Goal: Task Accomplishment & Management: Use online tool/utility

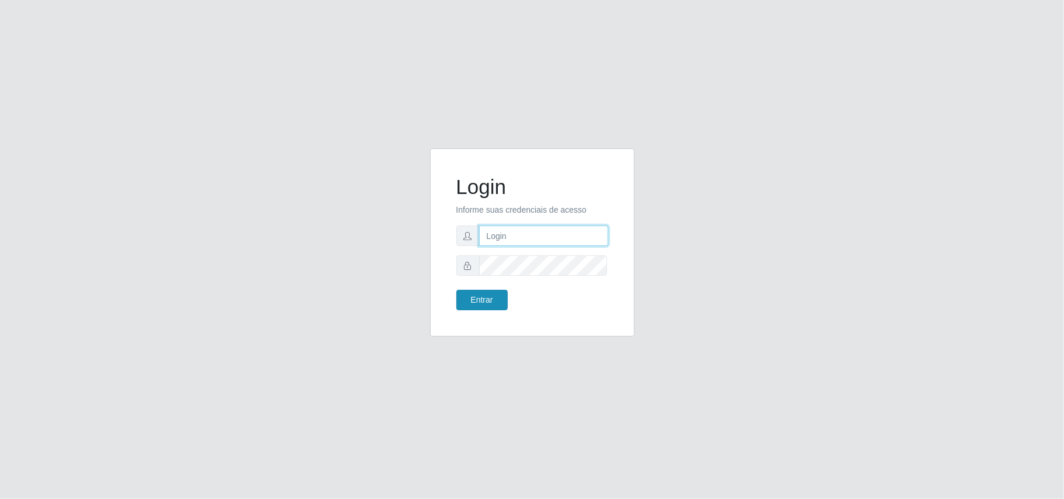
type input "Gessika@B11"
click at [482, 302] on button "Entrar" at bounding box center [482, 300] width 51 height 20
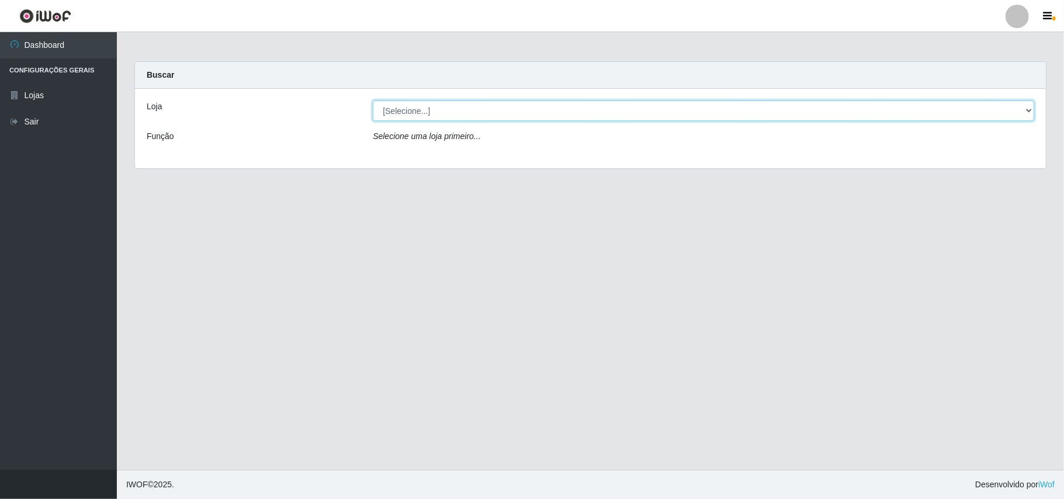
click at [1030, 106] on select "[Selecione...] Bemais Supermercados - B11 Manaíra" at bounding box center [704, 111] width 662 height 20
click at [616, 244] on main "Carregando... Buscar Loja [Selecione...] Bemais Supermercados - B11 Manaíra Fun…" at bounding box center [591, 251] width 948 height 438
click at [1033, 113] on select "[Selecione...] Bemais Supermercados - B11 Manaíra" at bounding box center [704, 111] width 662 height 20
select select "409"
click at [373, 101] on select "[Selecione...] Bemais Supermercados - B11 Manaíra" at bounding box center [704, 111] width 662 height 20
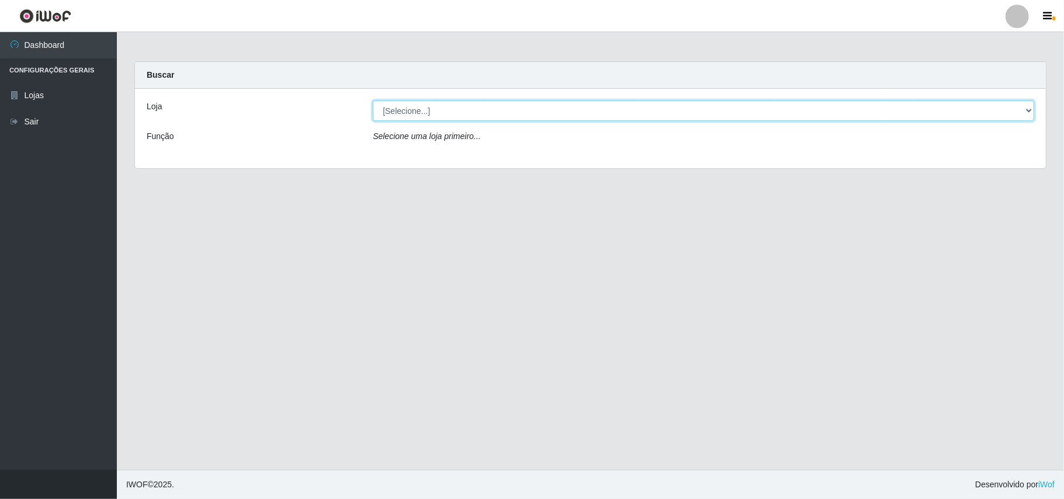
click at [1029, 104] on select "[Selecione...] Bemais Supermercados - B11 Manaíra" at bounding box center [704, 111] width 662 height 20
select select "409"
click at [373, 101] on select "[Selecione...] Bemais Supermercados - B11 Manaíra" at bounding box center [704, 111] width 662 height 20
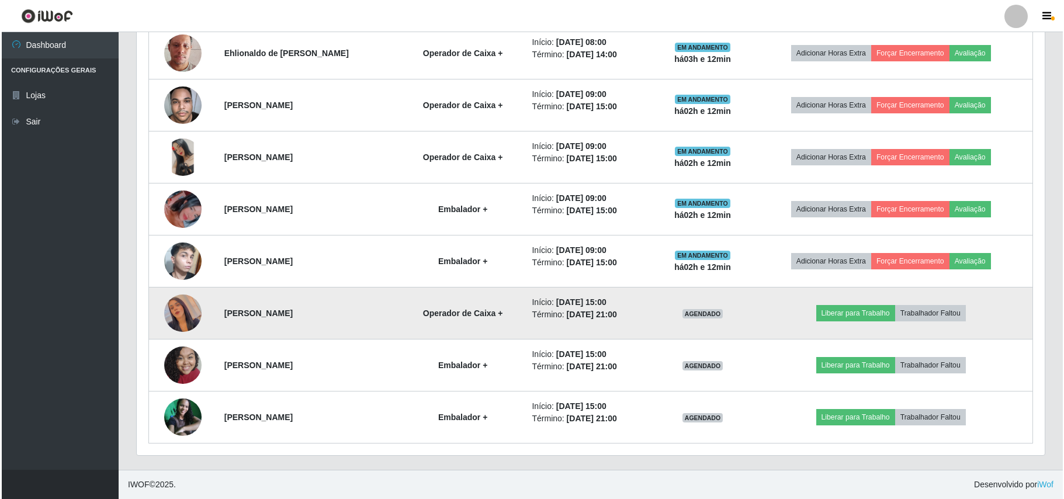
scroll to position [489, 0]
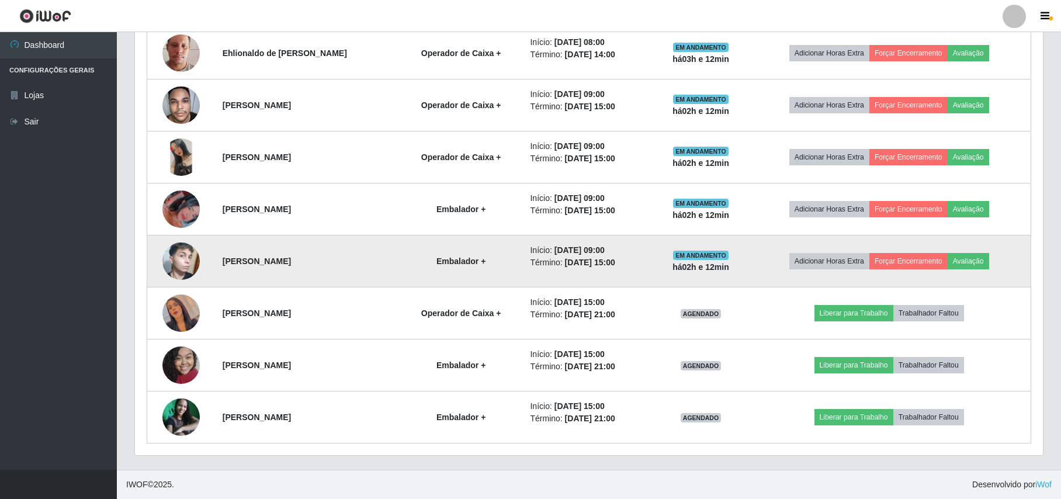
click at [179, 261] on img at bounding box center [180, 261] width 37 height 62
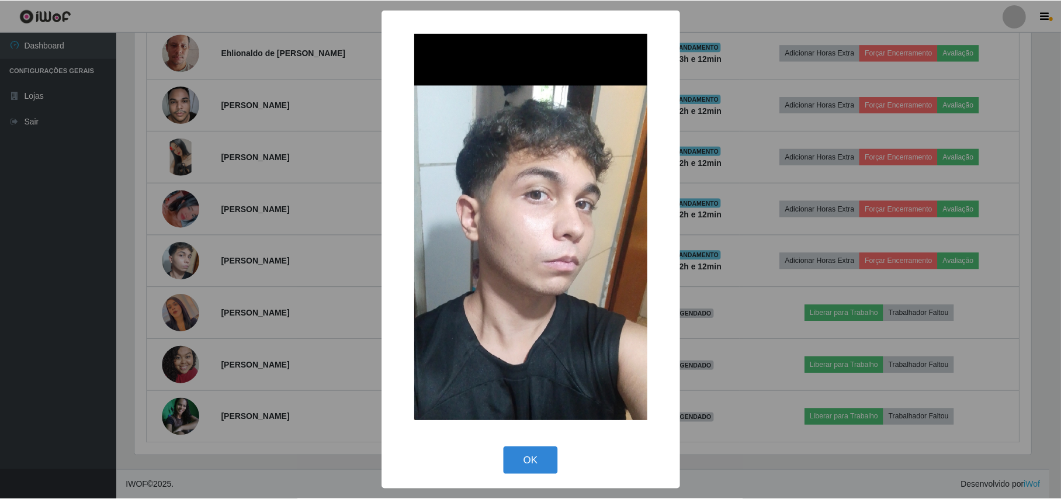
scroll to position [243, 899]
click at [89, 218] on div "× OK Cancel" at bounding box center [532, 249] width 1064 height 499
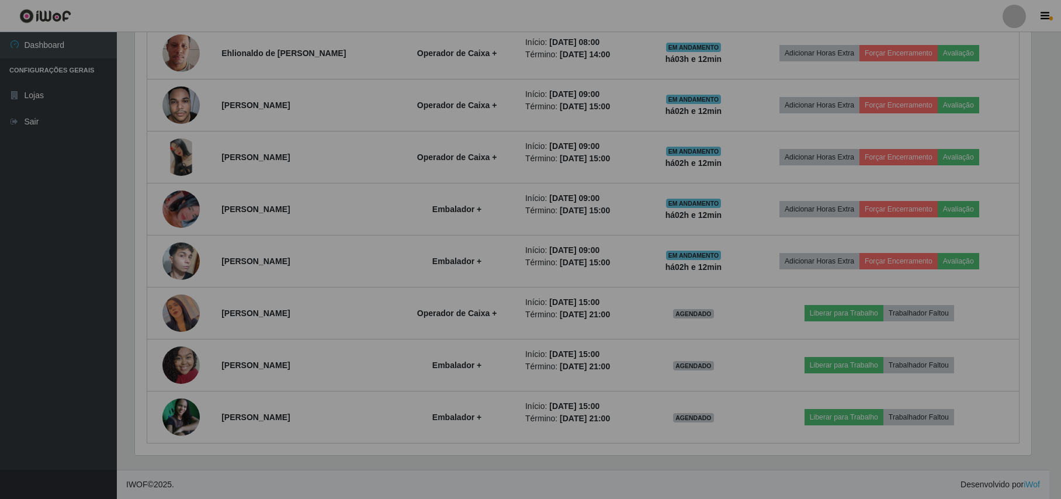
scroll to position [243, 908]
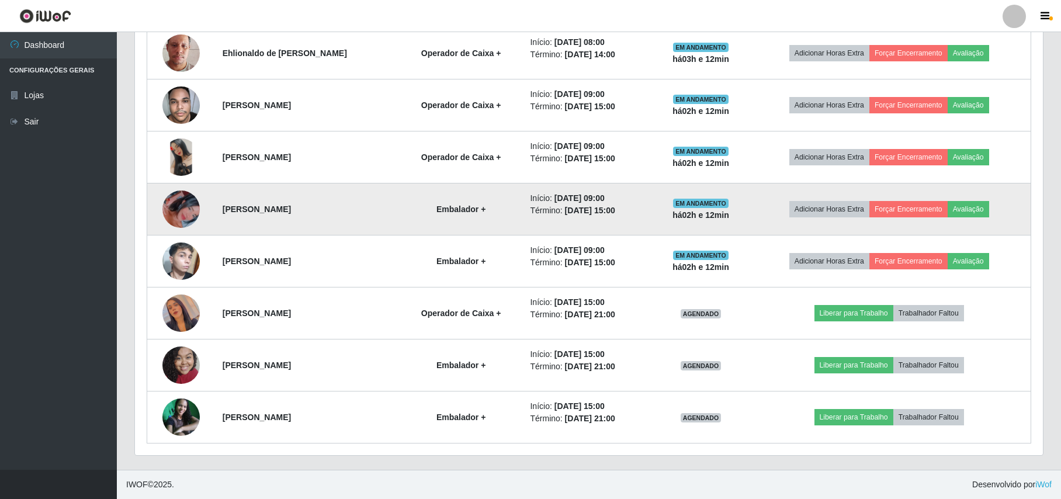
click at [173, 210] on img at bounding box center [180, 209] width 37 height 67
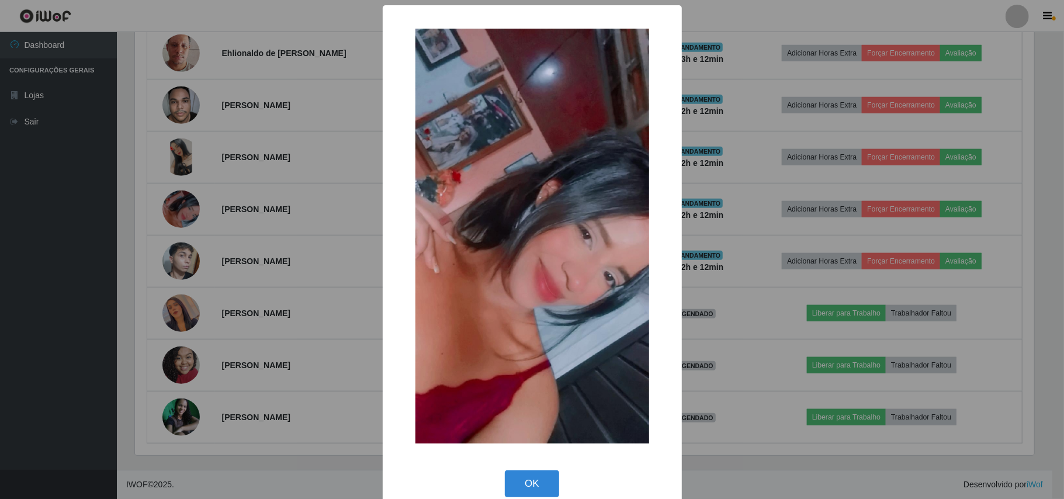
click at [140, 198] on div "× OK Cancel" at bounding box center [532, 249] width 1064 height 499
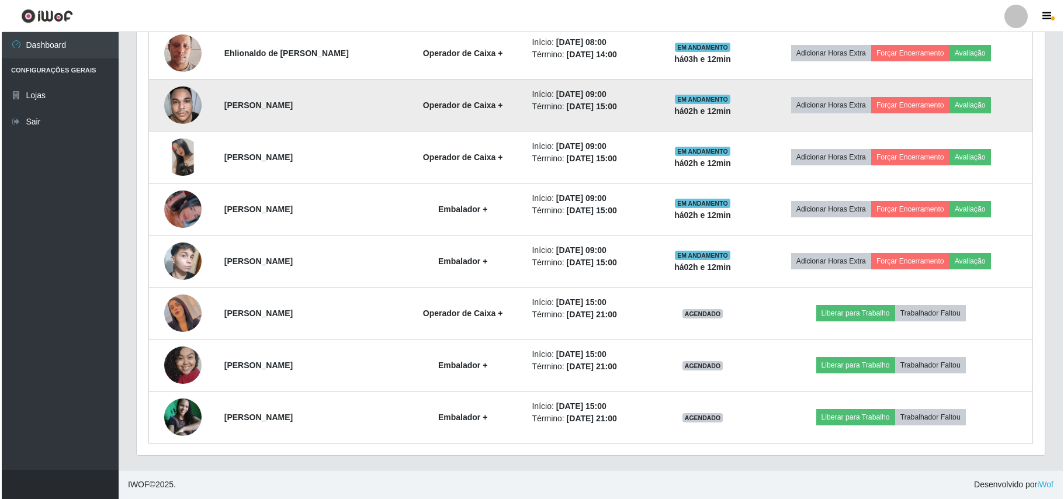
scroll to position [243, 908]
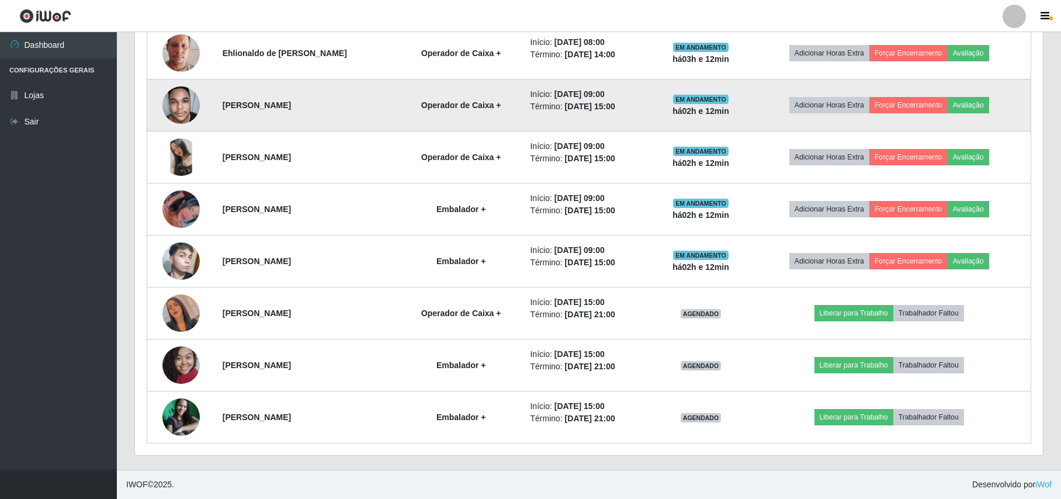
click at [188, 104] on img at bounding box center [180, 105] width 37 height 50
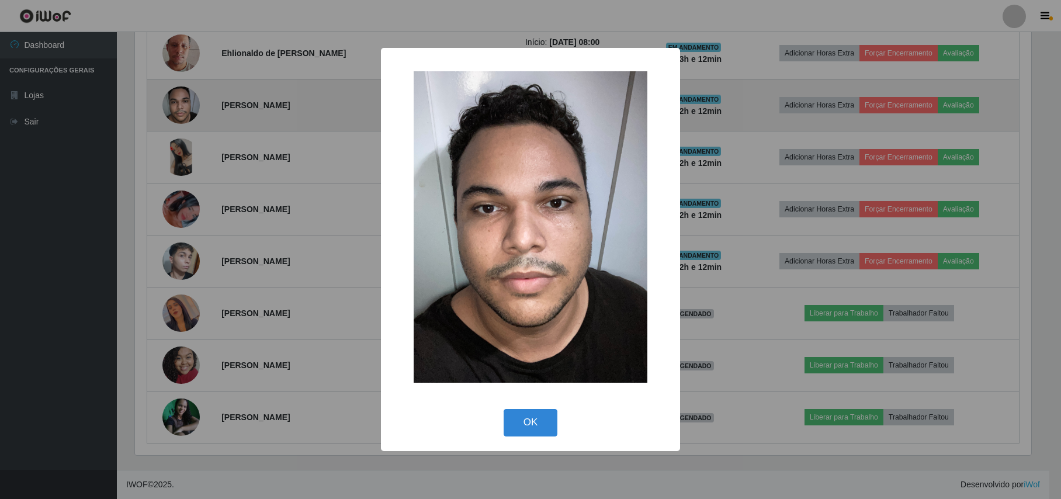
scroll to position [243, 899]
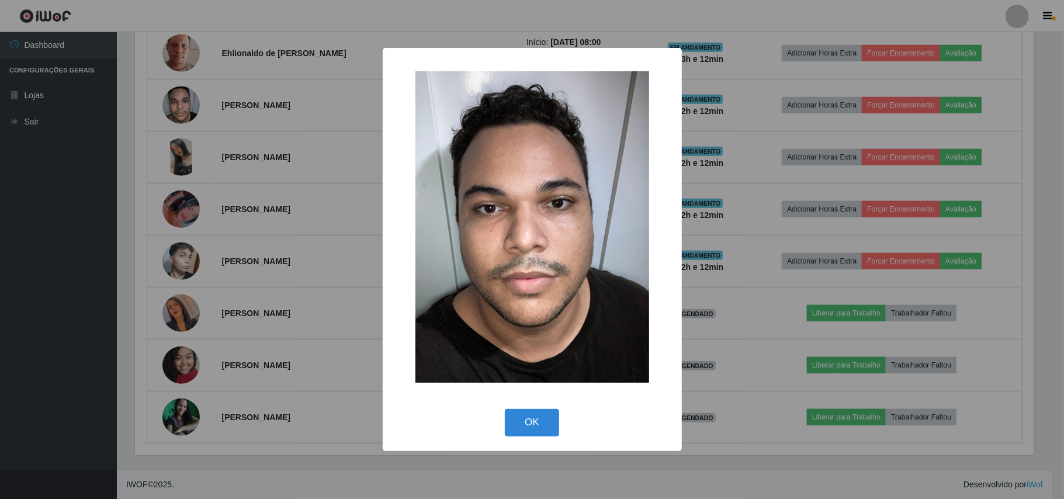
click at [157, 139] on div "× OK Cancel" at bounding box center [532, 249] width 1064 height 499
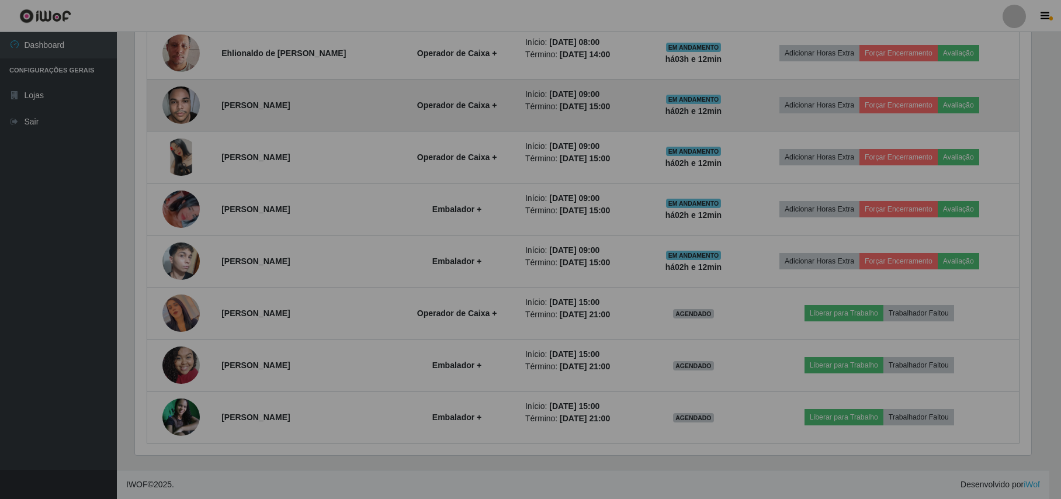
scroll to position [243, 908]
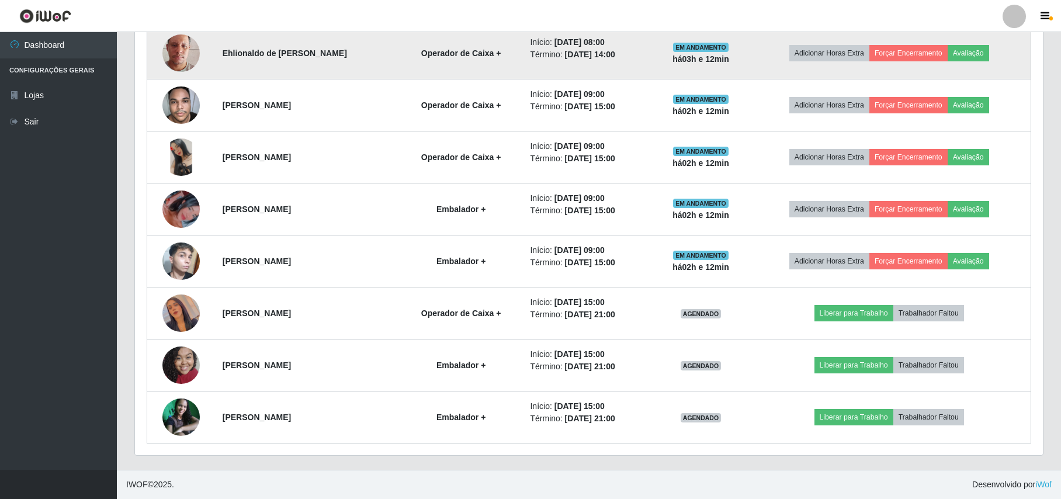
click at [192, 38] on img at bounding box center [180, 53] width 37 height 67
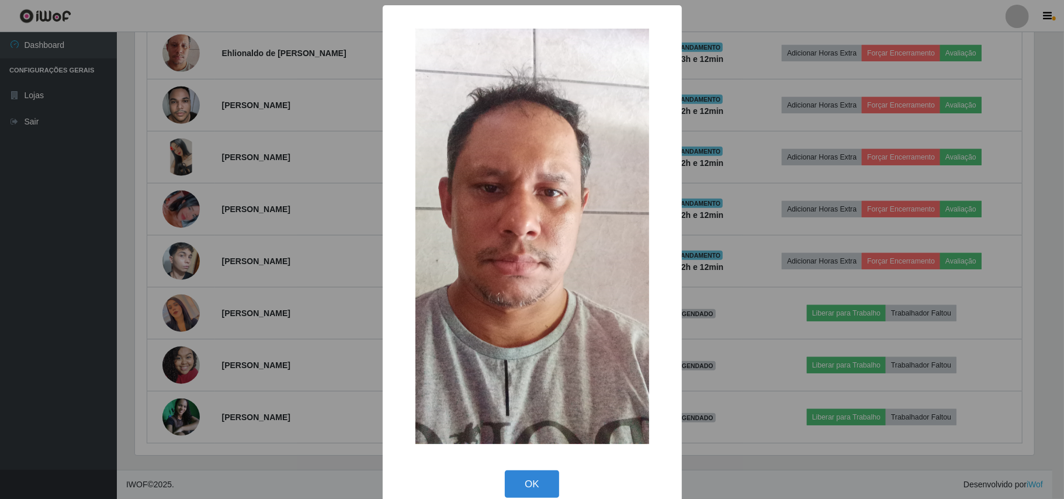
click at [148, 117] on div "× OK Cancel" at bounding box center [532, 249] width 1064 height 499
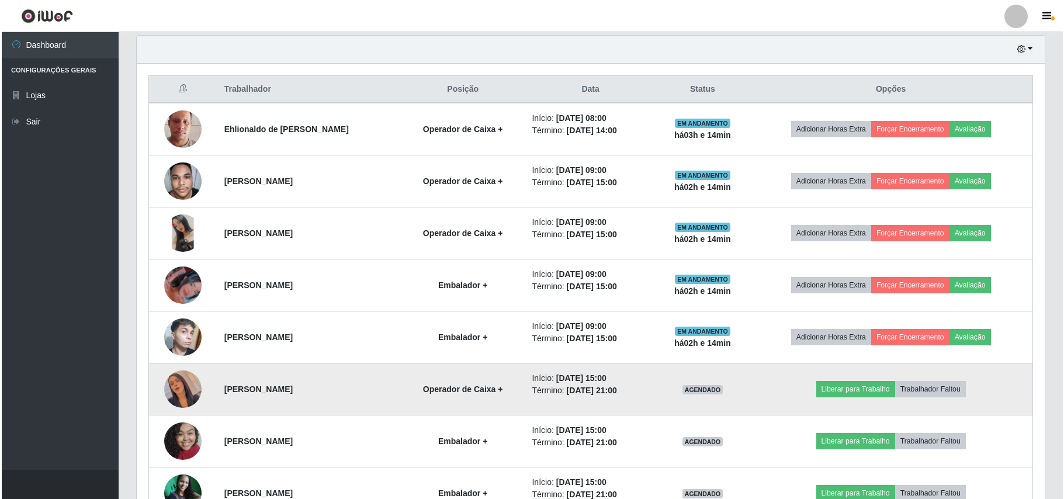
scroll to position [489, 0]
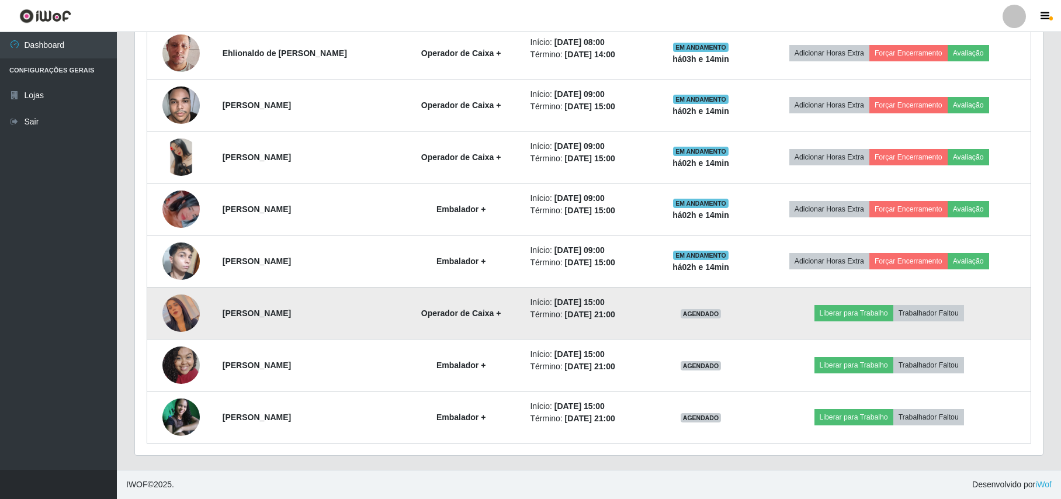
click at [178, 299] on img at bounding box center [180, 313] width 37 height 67
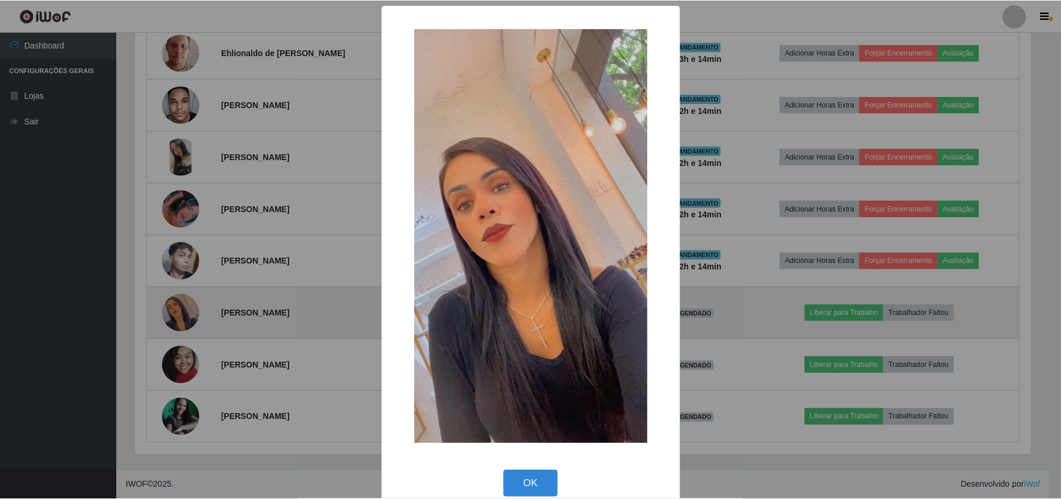
scroll to position [243, 899]
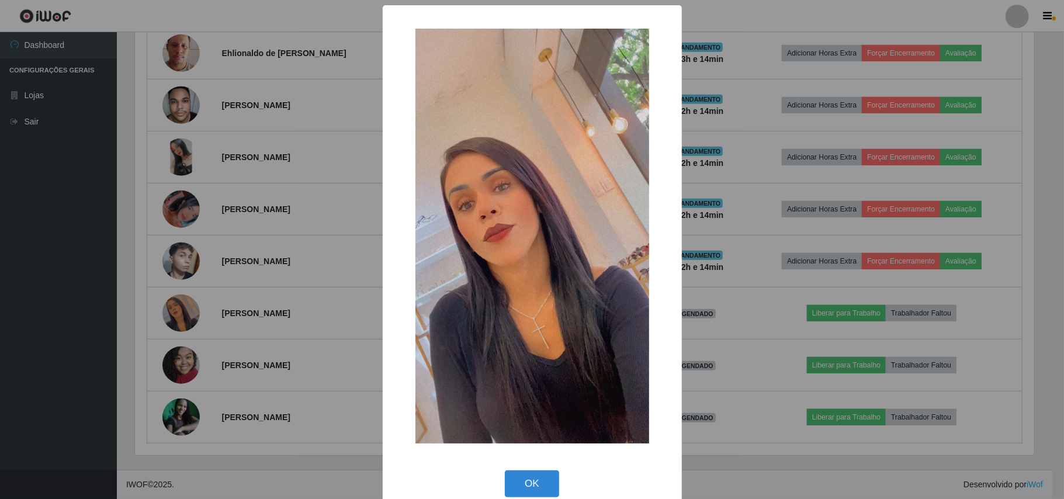
click at [132, 240] on div "× OK Cancel" at bounding box center [532, 249] width 1064 height 499
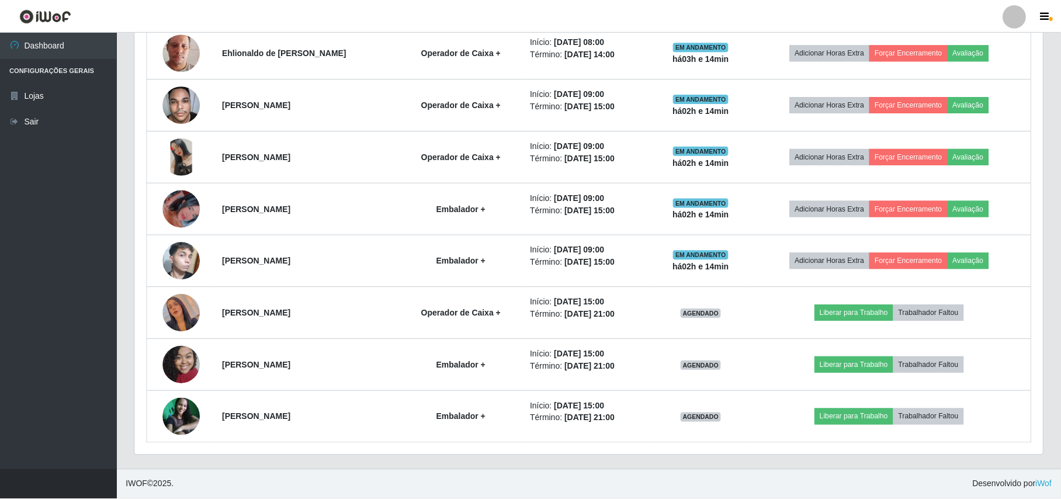
scroll to position [243, 908]
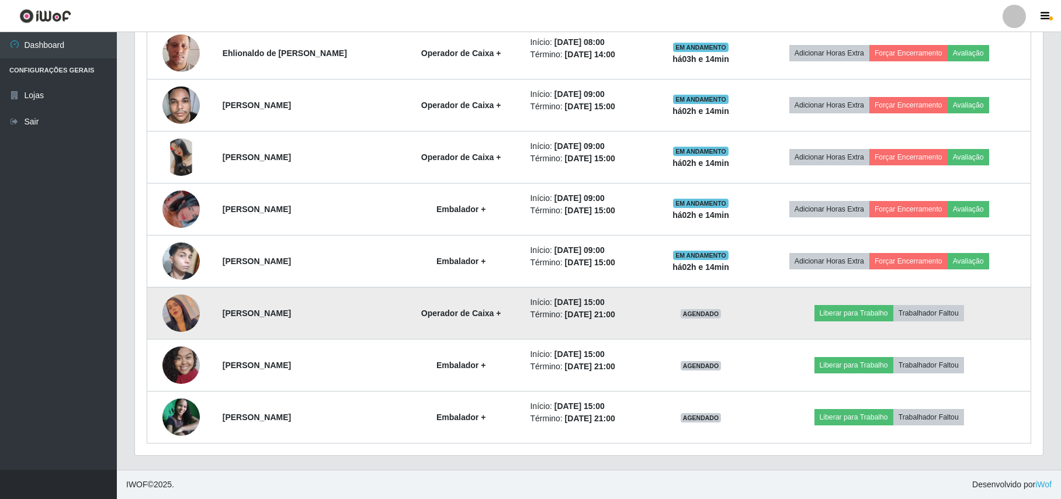
click at [171, 307] on img at bounding box center [180, 313] width 37 height 67
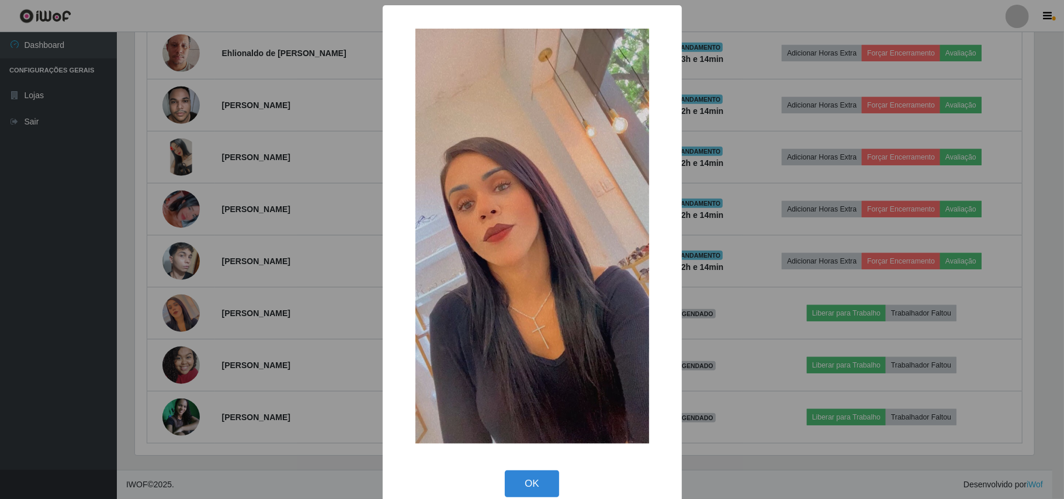
click at [157, 311] on div "× OK Cancel" at bounding box center [532, 249] width 1064 height 499
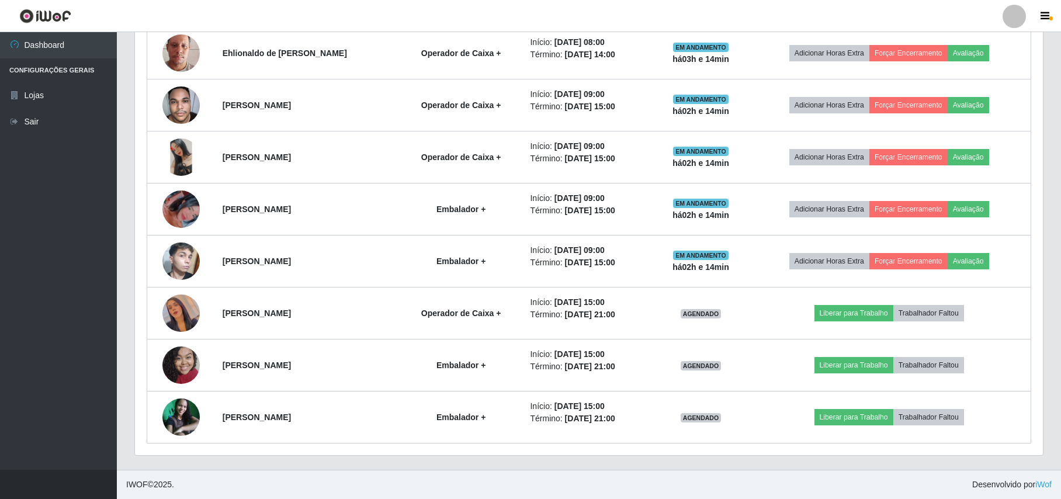
scroll to position [243, 908]
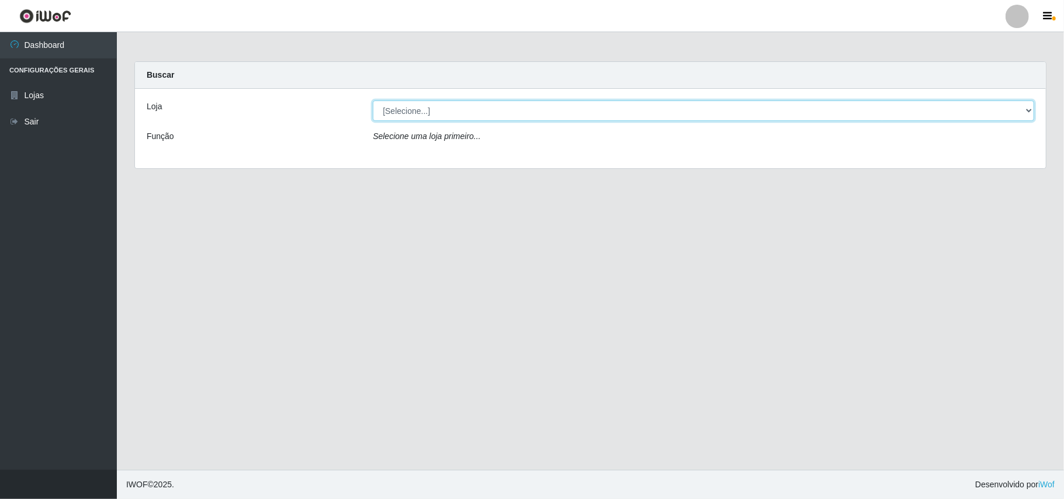
click at [1029, 112] on select "[Selecione...] Bemais Supermercados - B11 Manaíra" at bounding box center [704, 111] width 662 height 20
select select "409"
click at [373, 101] on select "[Selecione...] Bemais Supermercados - B11 Manaíra" at bounding box center [704, 111] width 662 height 20
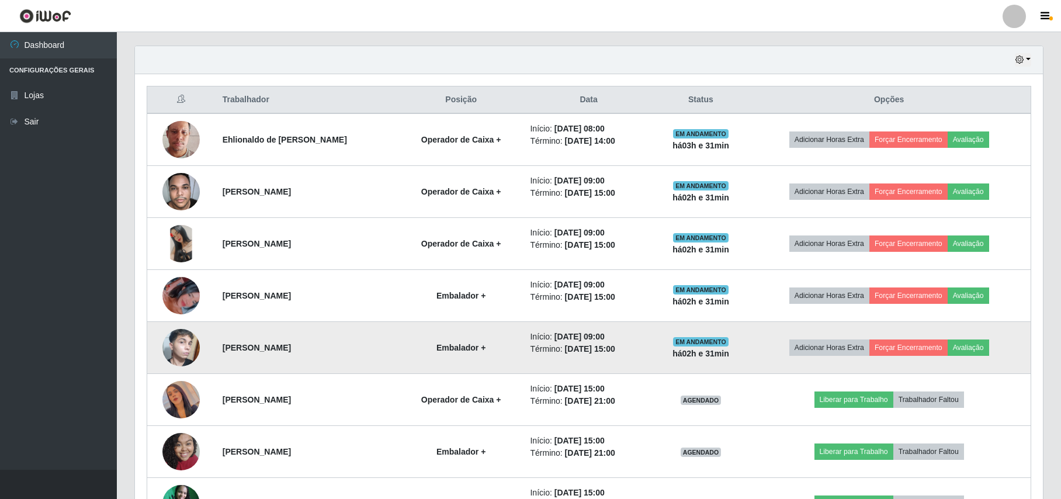
scroll to position [489, 0]
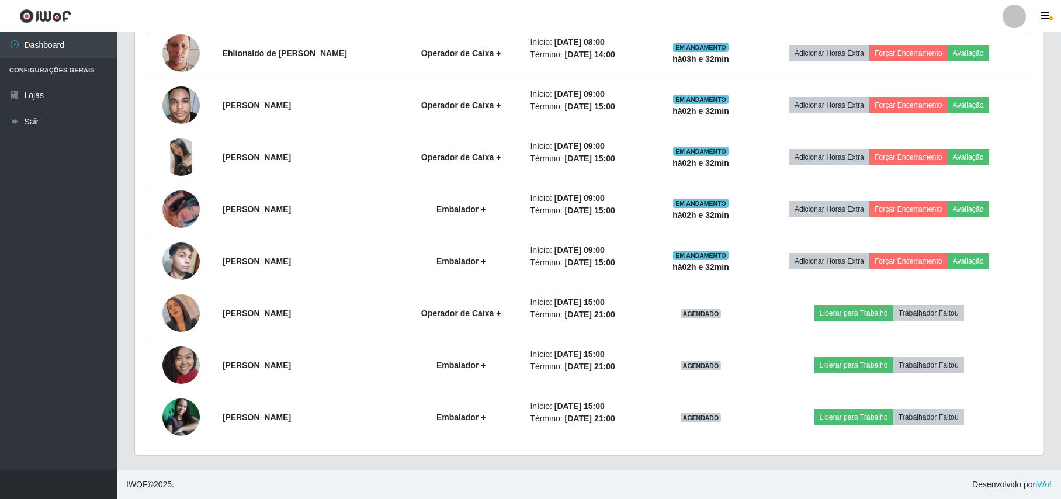
drag, startPoint x: 498, startPoint y: 356, endPoint x: 106, endPoint y: 314, distance: 394.5
click at [106, 314] on ul "Dashboard Configurações Gerais Lojas Sair" at bounding box center [58, 251] width 117 height 438
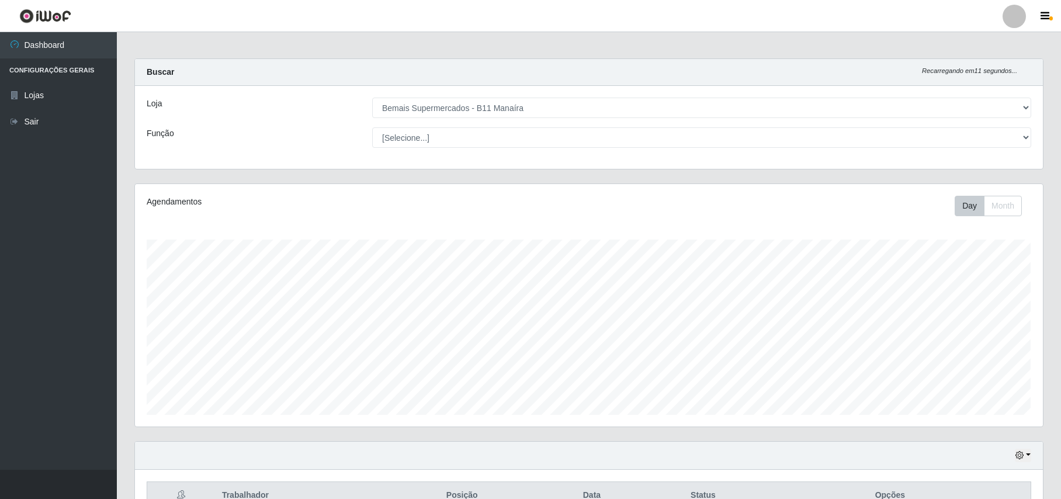
scroll to position [0, 0]
